Goal: Check status

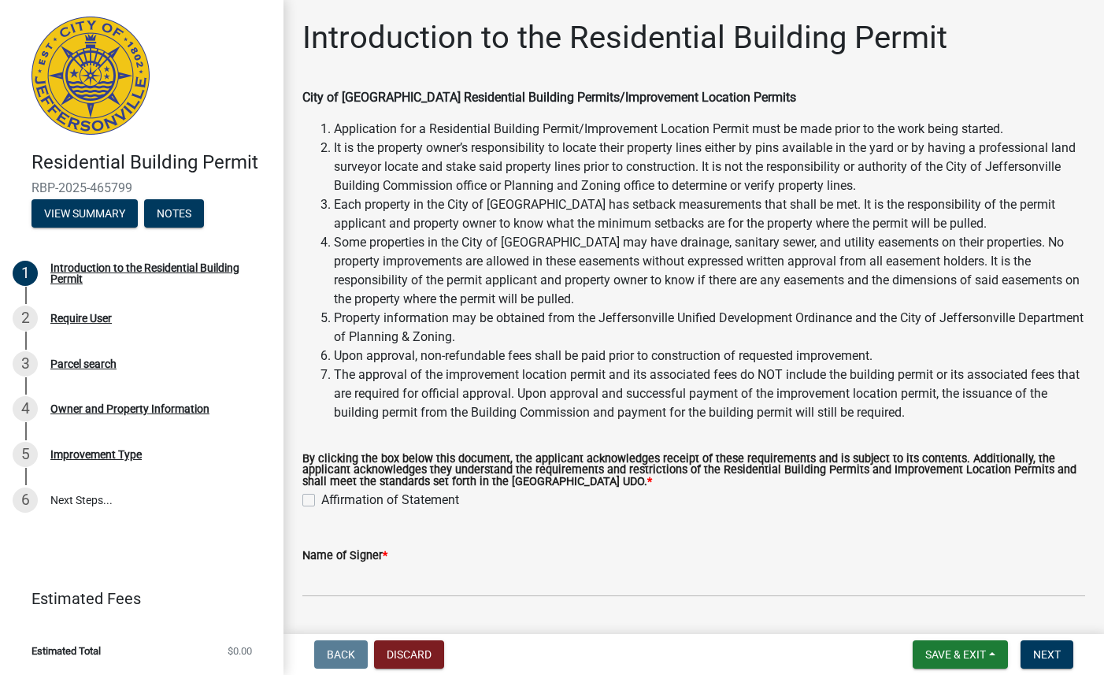
click at [531, 305] on li "Some properties in the City of Jeffersonville may have drainage, sanitary sewer…" at bounding box center [709, 271] width 751 height 76
